Goal: Transaction & Acquisition: Purchase product/service

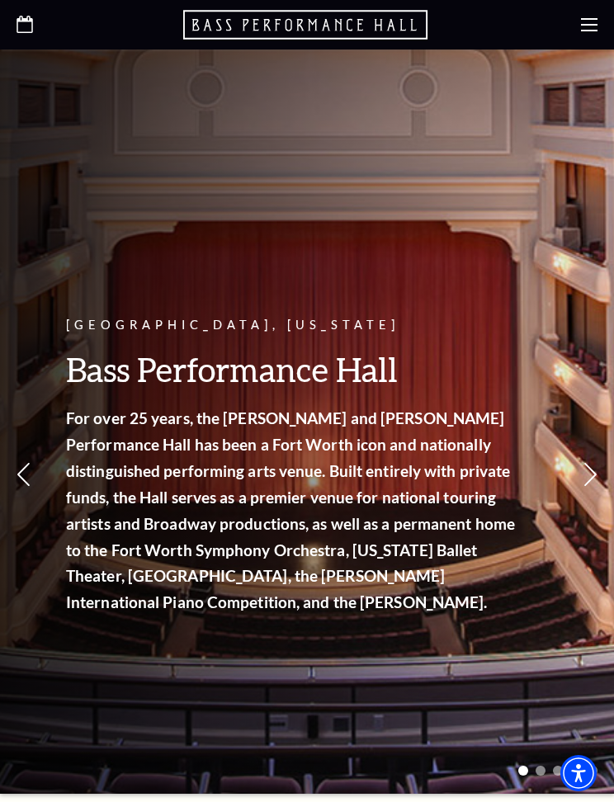
click at [595, 16] on icon at bounding box center [589, 24] width 16 height 16
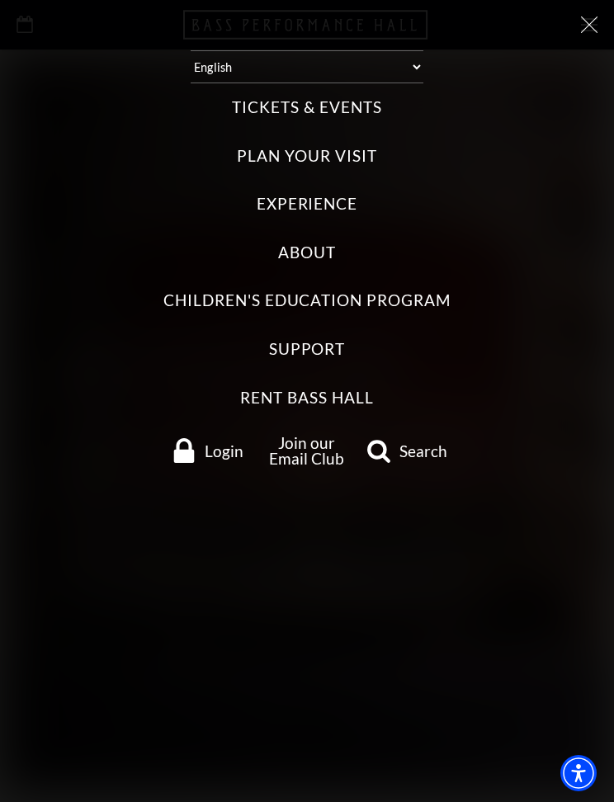
click at [354, 104] on label "Tickets & Events" at bounding box center [306, 107] width 149 height 22
click at [0, 0] on Events "Tickets & Events" at bounding box center [0, 0] width 0 height 0
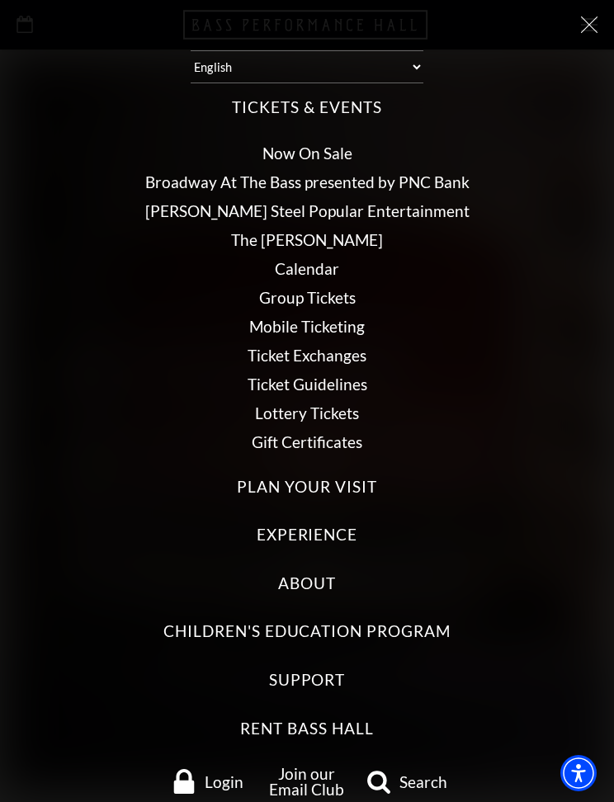
click at [338, 148] on link "Now On Sale" at bounding box center [307, 152] width 90 height 19
click at [329, 150] on link "Now On Sale" at bounding box center [307, 152] width 90 height 19
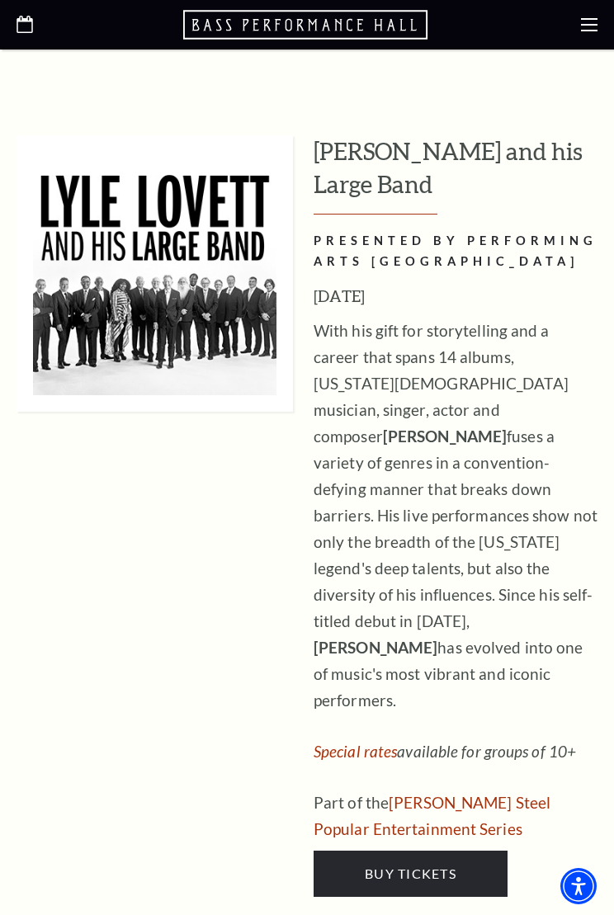
scroll to position [2691, 0]
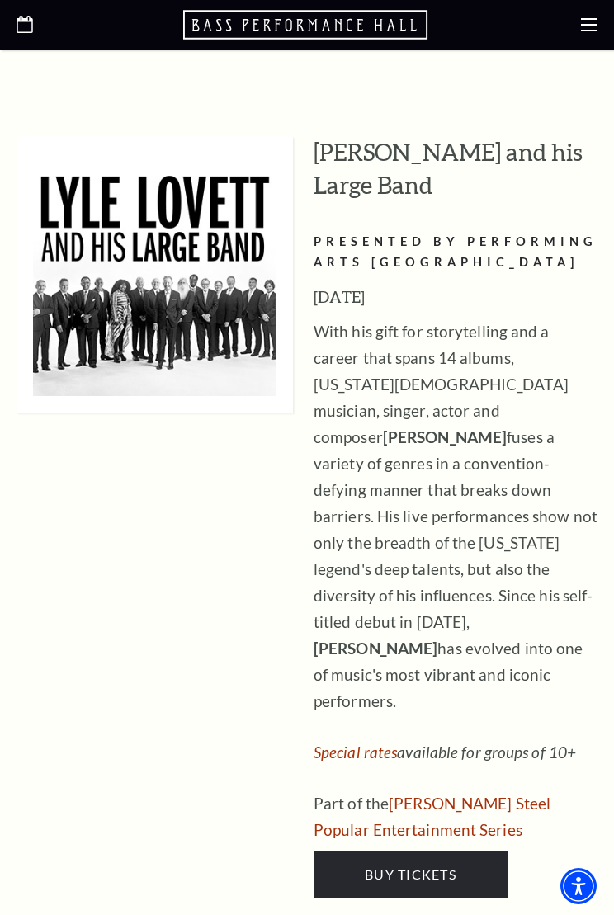
click at [449, 801] on link "Buy Tickets" at bounding box center [410, 874] width 194 height 46
click at [409, 801] on span "Buy Tickets" at bounding box center [410, 874] width 92 height 16
click at [429, 801] on link "Buy Tickets" at bounding box center [410, 874] width 194 height 46
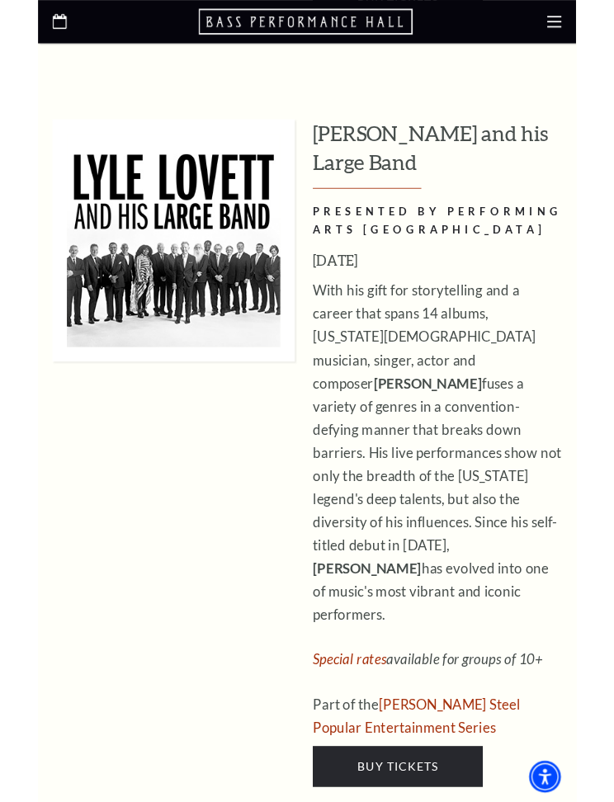
scroll to position [2694, 0]
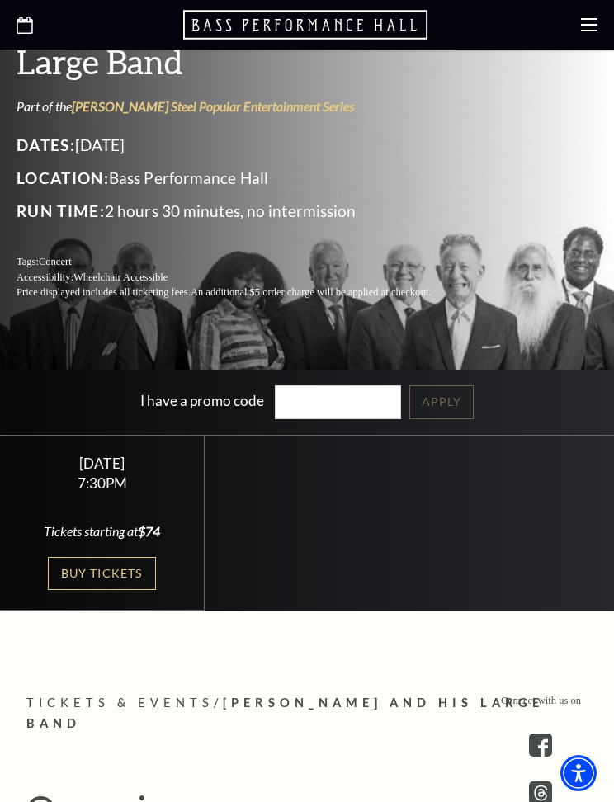
scroll to position [321, 0]
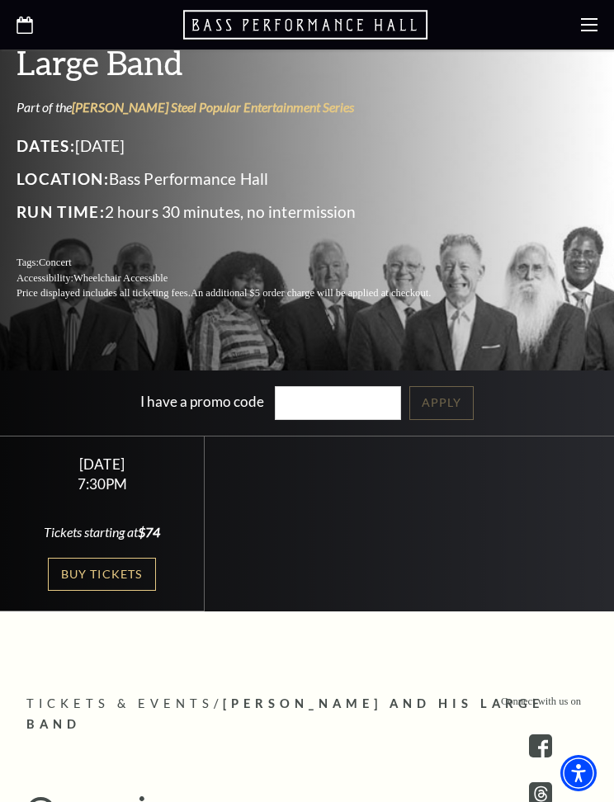
click at [115, 574] on link "Buy Tickets" at bounding box center [101, 574] width 107 height 34
click at [128, 576] on link "Buy Tickets" at bounding box center [101, 574] width 107 height 34
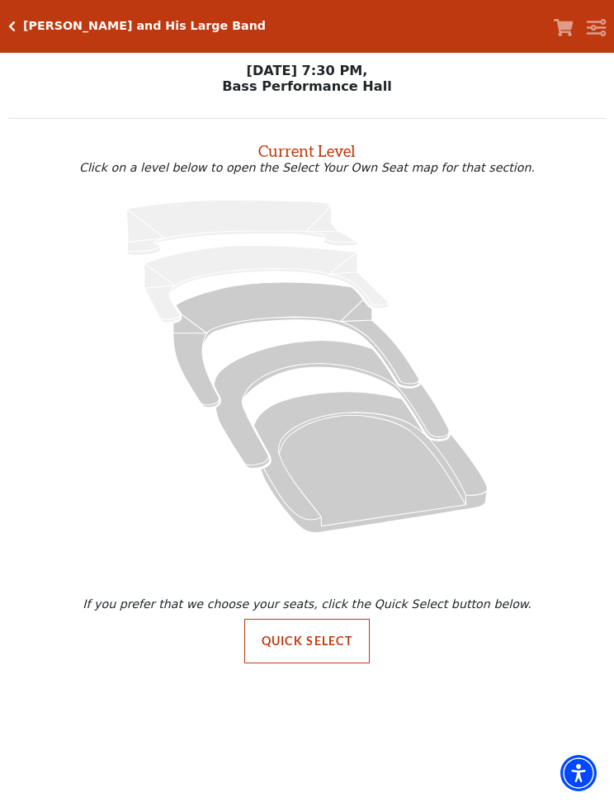
click at [286, 305] on icon "Mezzanine - Seats Available: 150" at bounding box center [296, 344] width 246 height 125
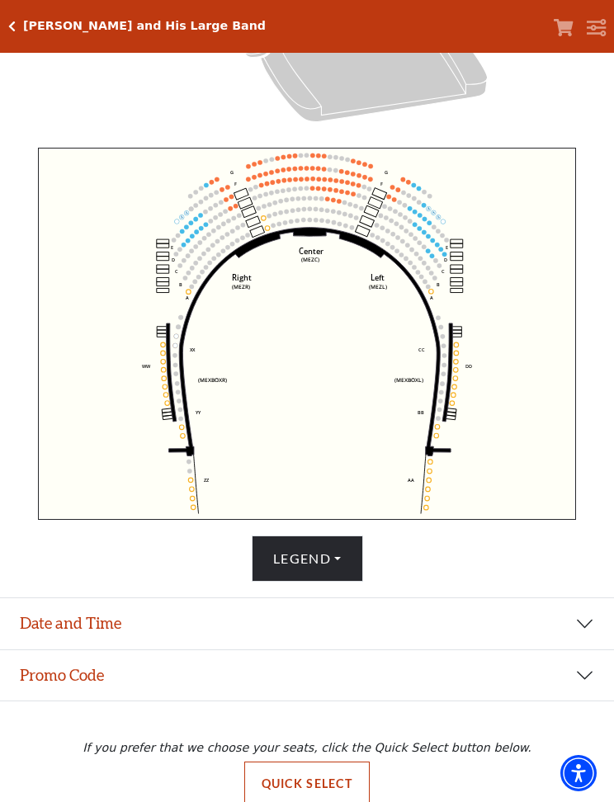
scroll to position [461, 0]
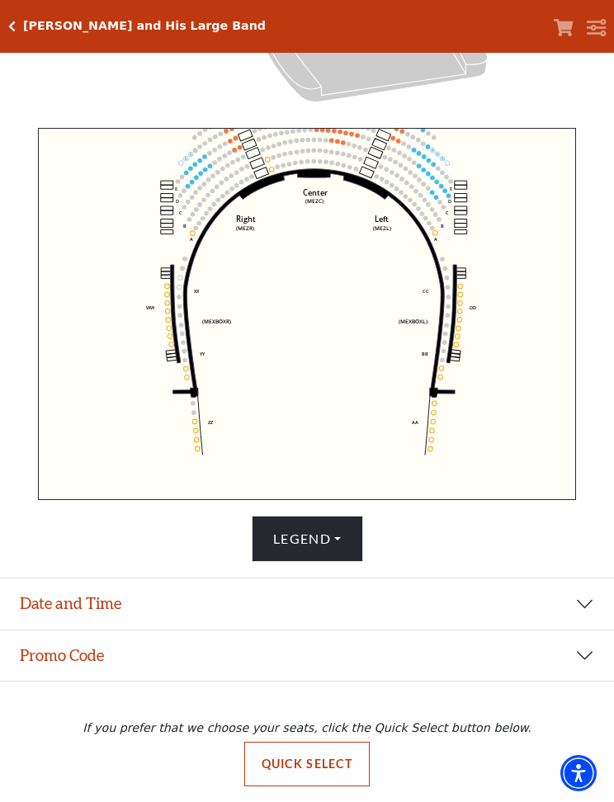
click at [600, 602] on button "Date and Time" at bounding box center [307, 603] width 614 height 51
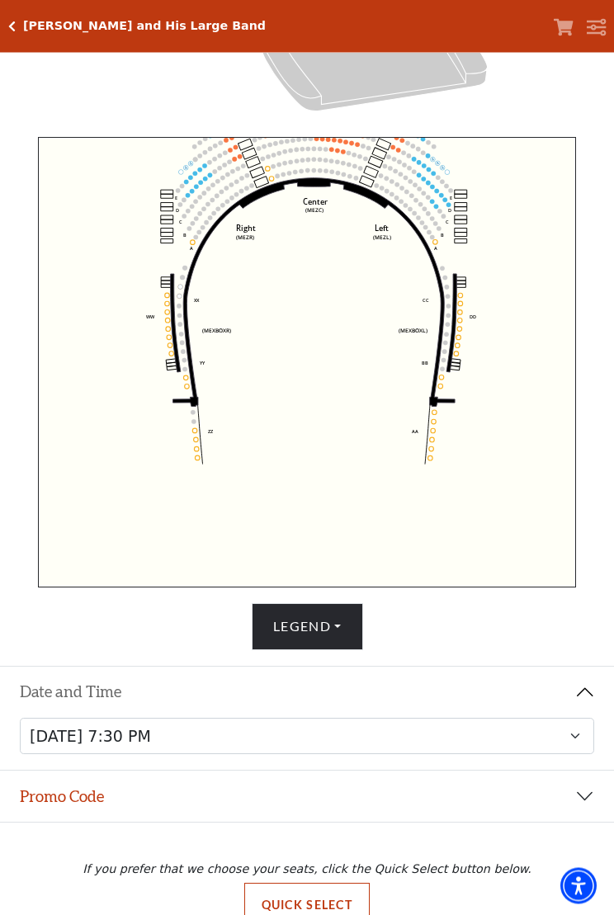
scroll to position [449, 0]
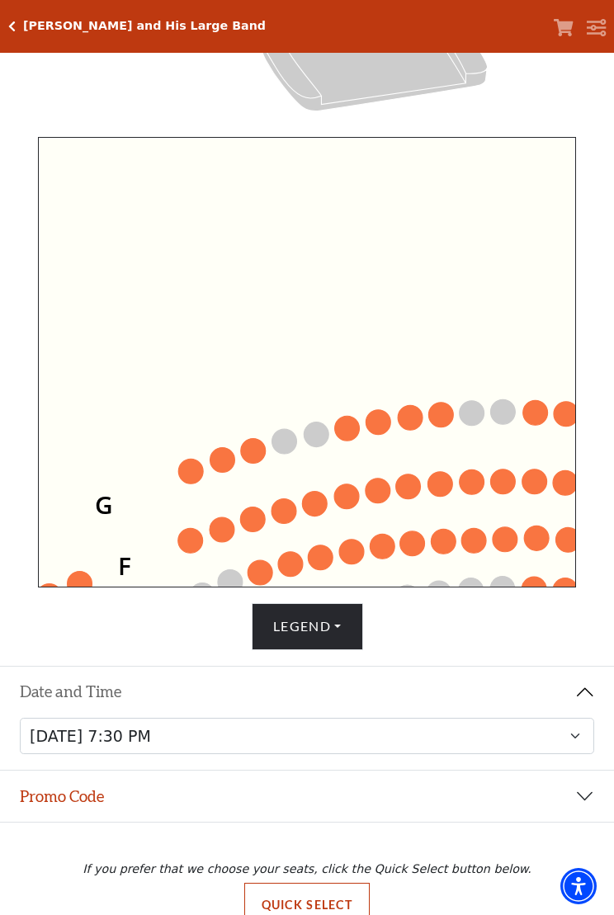
click at [192, 470] on circle at bounding box center [190, 471] width 25 height 25
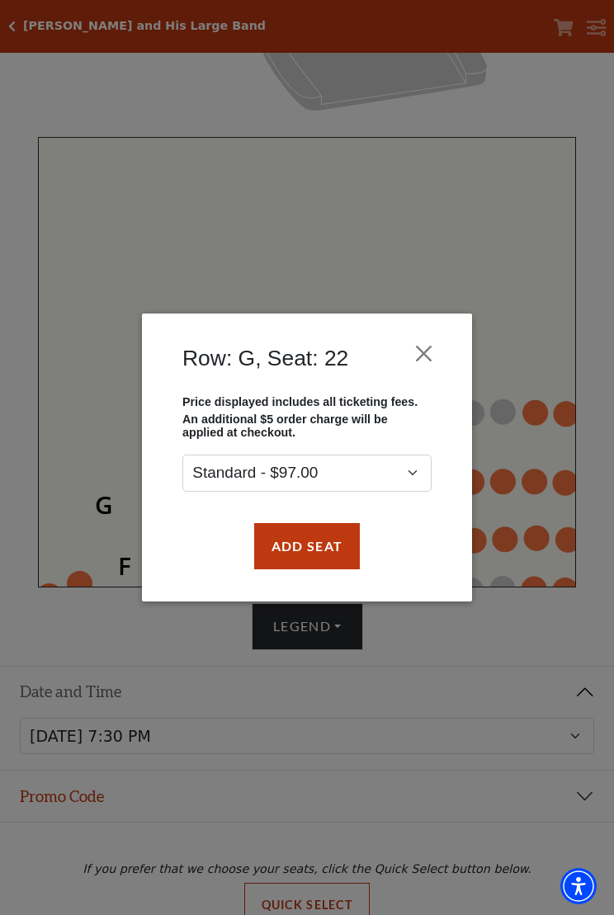
click at [336, 559] on button "Add Seat" at bounding box center [307, 546] width 106 height 46
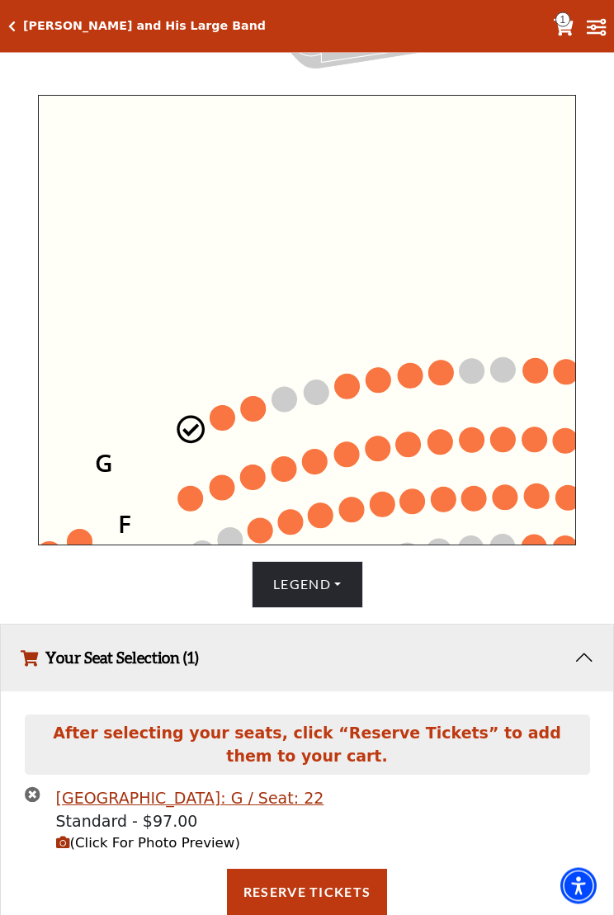
scroll to position [491, 0]
click at [229, 418] on circle at bounding box center [221, 418] width 25 height 25
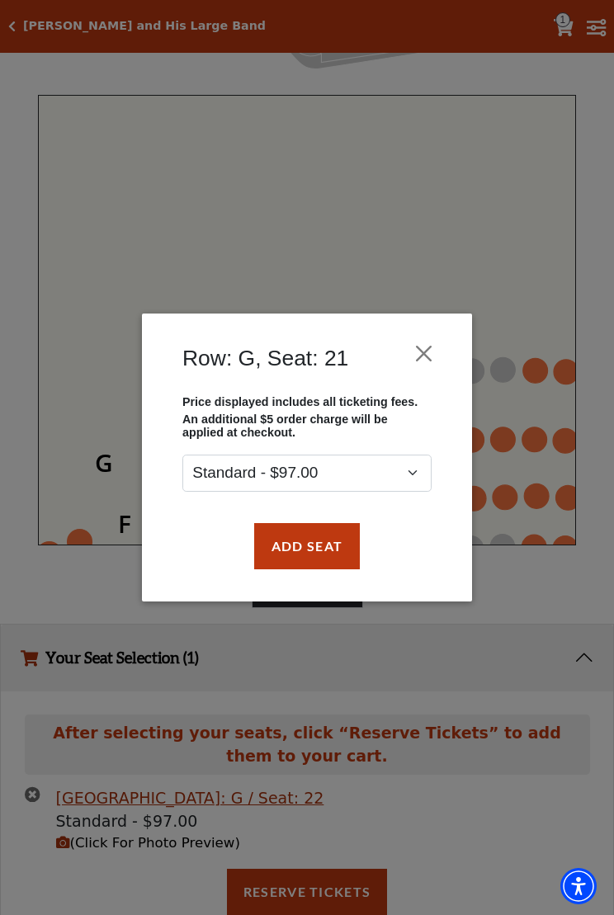
click at [432, 354] on button "Close" at bounding box center [423, 352] width 31 height 31
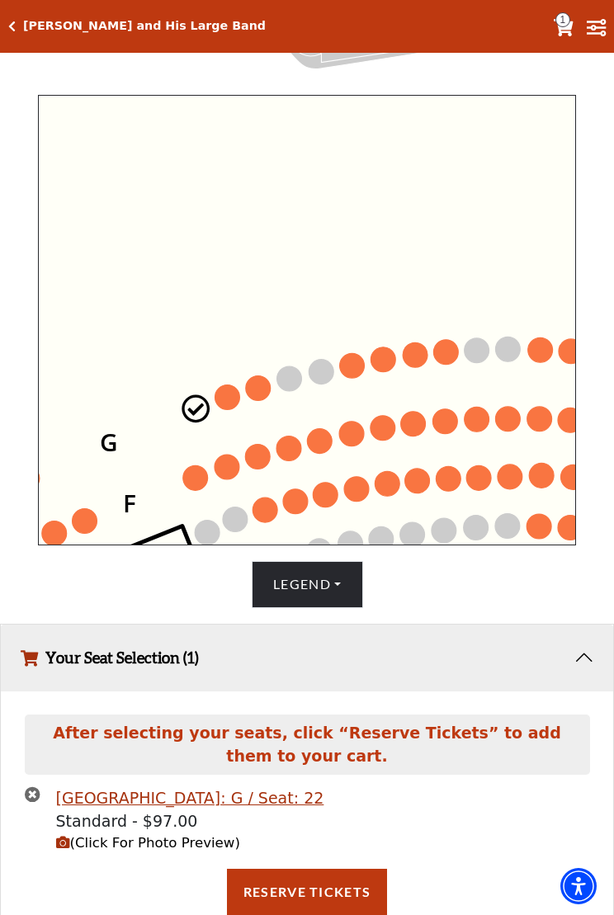
click at [534, 275] on icon "Center (MEZC) Right (MEZR) Left (MEZL) (MEXBOXR) (MEXBOXL) XX WW CC DD YY BB ZZ…" at bounding box center [307, 320] width 538 height 450
click at [231, 410] on circle at bounding box center [226, 397] width 25 height 25
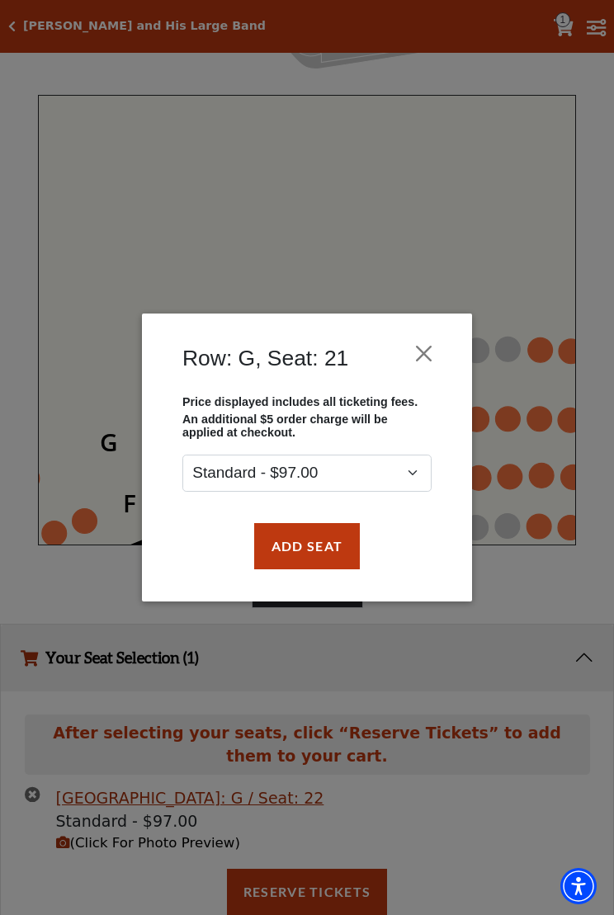
click at [341, 544] on button "Add Seat" at bounding box center [307, 546] width 106 height 46
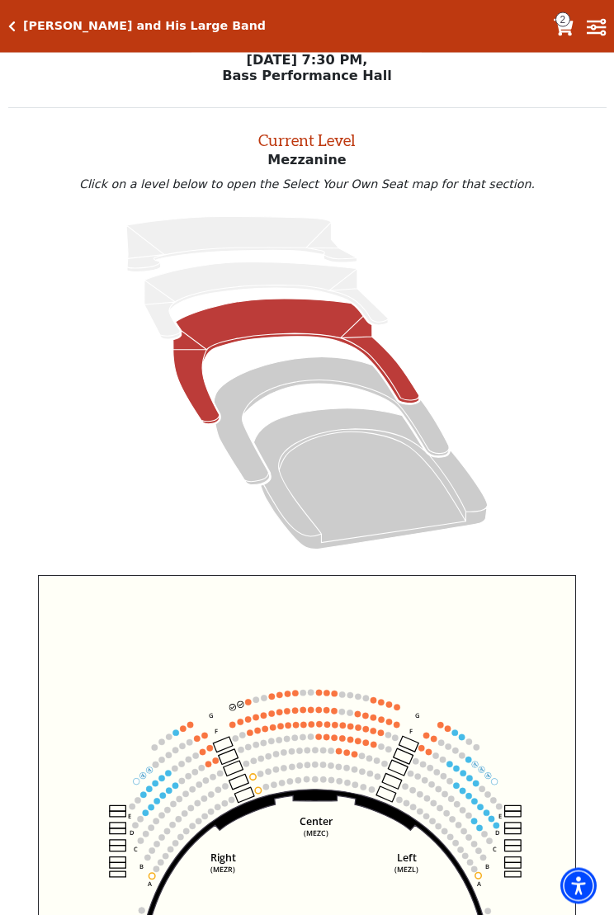
scroll to position [11, 0]
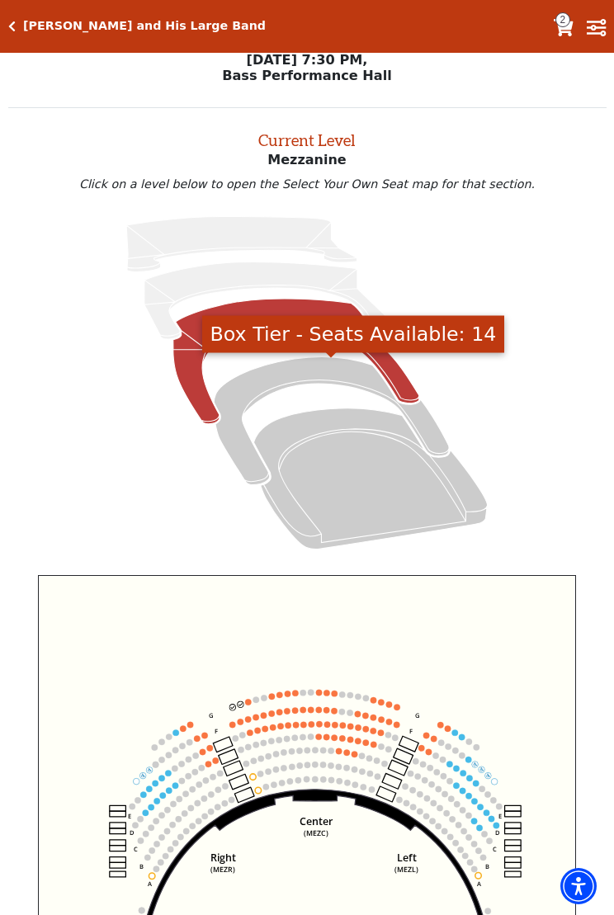
click at [318, 376] on icon "Box Tier - Seats Available: 14" at bounding box center [331, 421] width 235 height 128
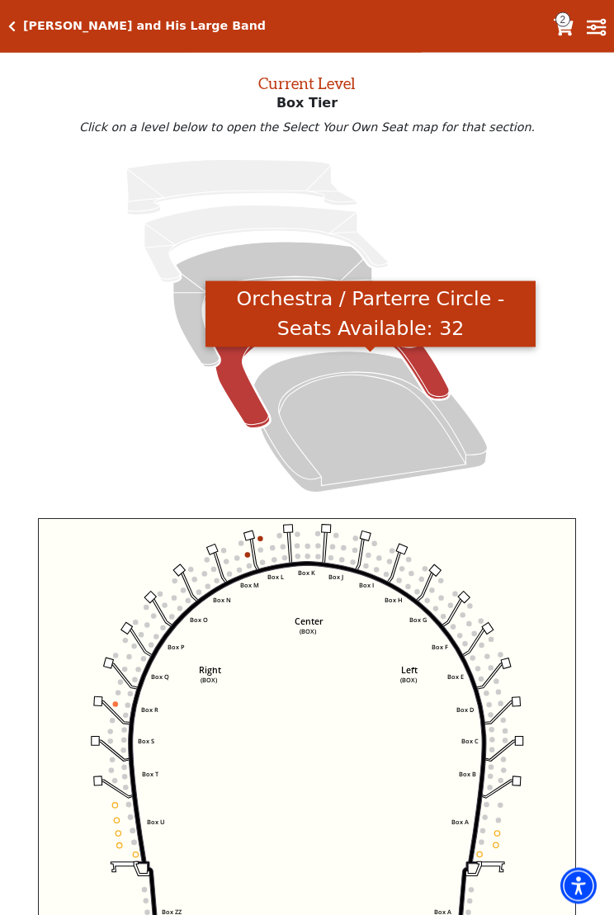
scroll to position [68, 0]
click at [374, 409] on icon "Orchestra / Parterre Circle - Seats Available: 32" at bounding box center [370, 421] width 233 height 141
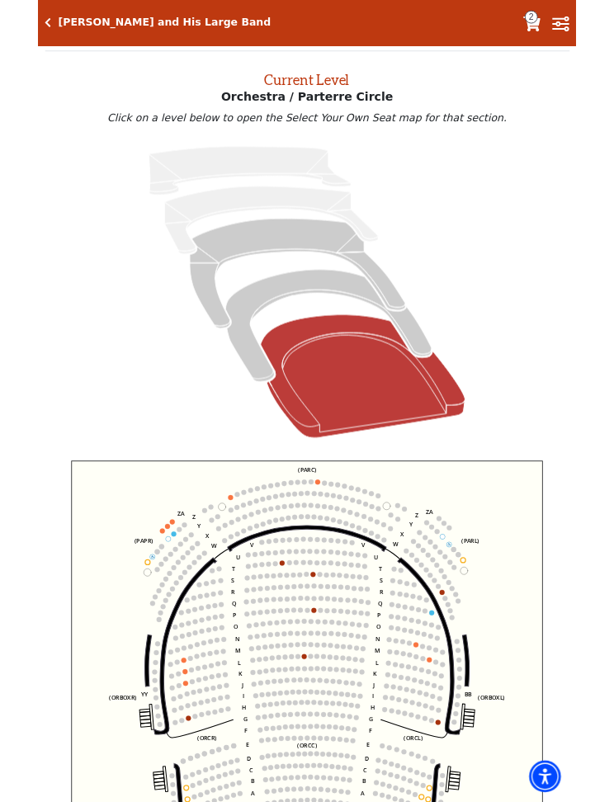
scroll to position [0, 0]
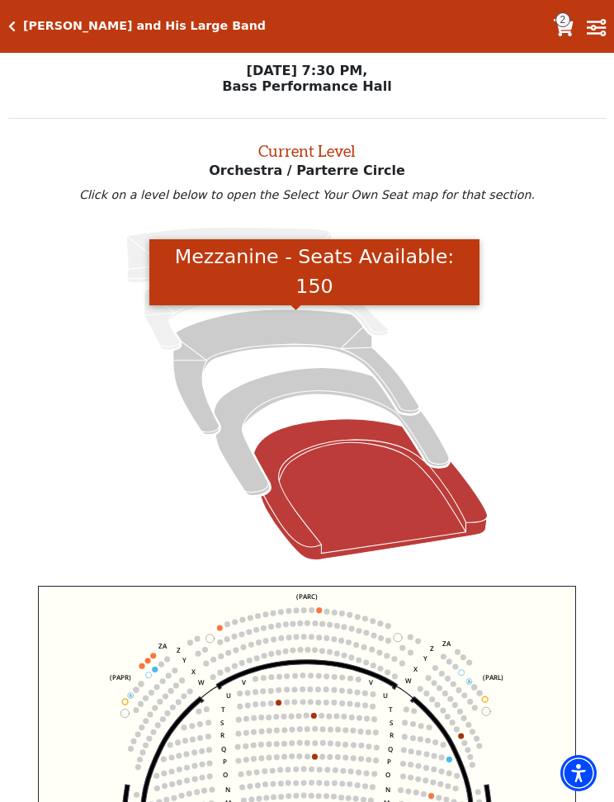
click at [291, 333] on icon "Mezzanine - Seats Available: 150" at bounding box center [296, 371] width 246 height 125
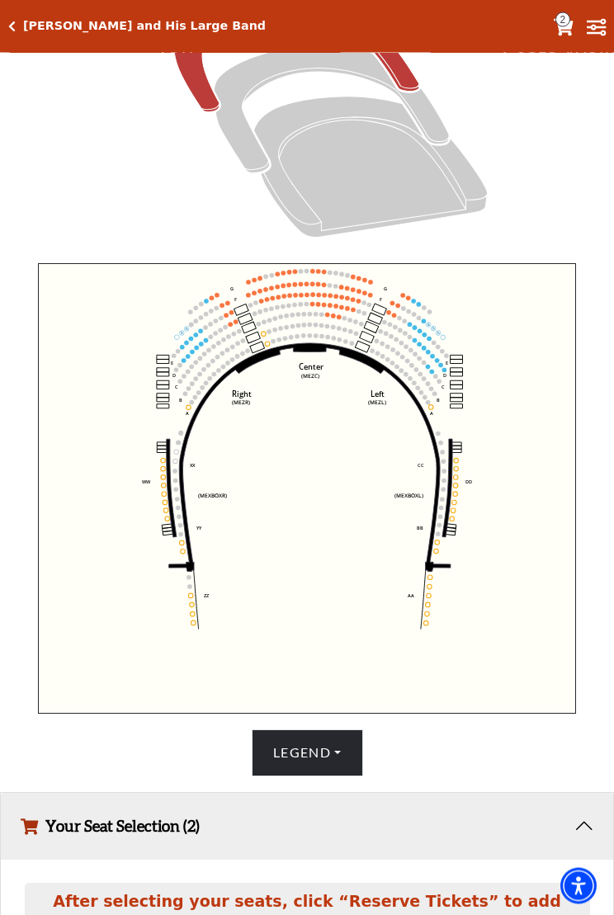
scroll to position [323, 0]
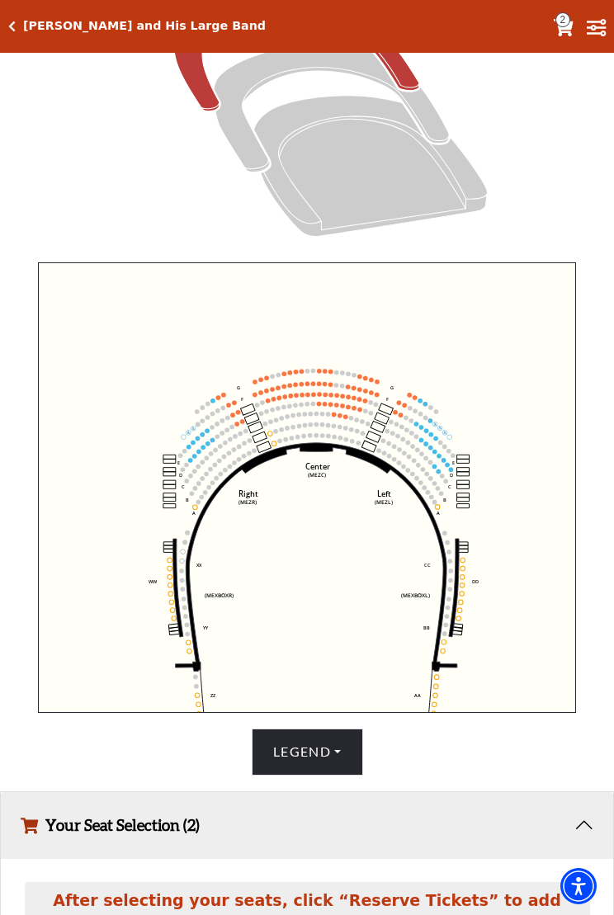
click at [597, 801] on button "Your Seat Selection (2)" at bounding box center [307, 825] width 612 height 67
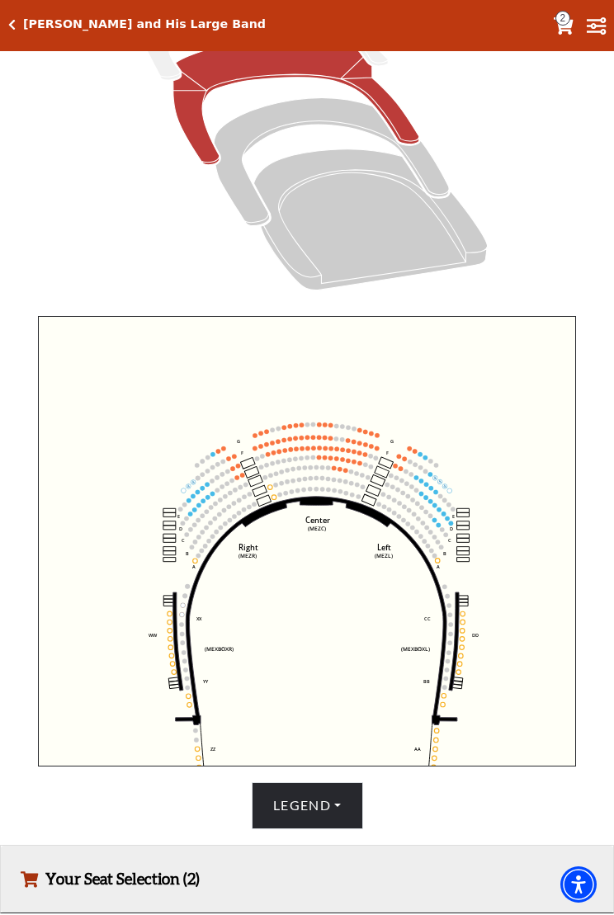
scroll to position [270, 0]
